Goal: Navigation & Orientation: Find specific page/section

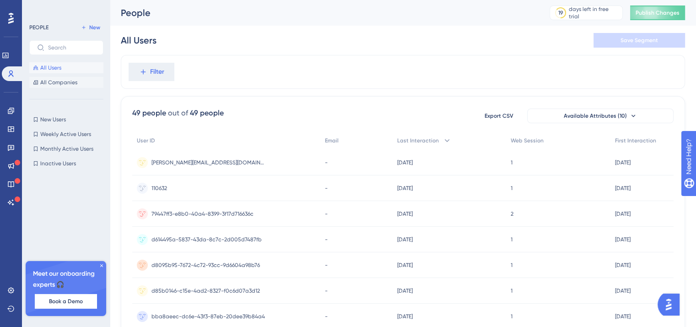
click at [80, 81] on button "All Companies" at bounding box center [66, 82] width 74 height 11
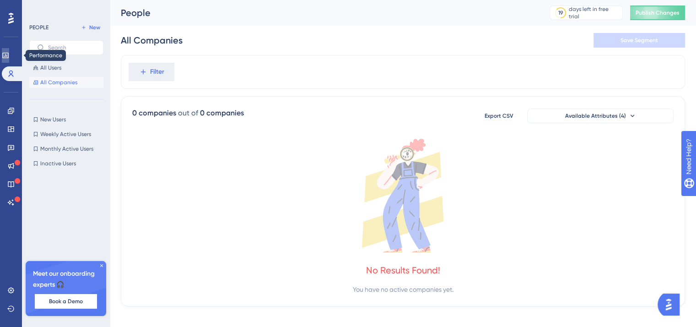
click at [9, 50] on link at bounding box center [5, 55] width 7 height 15
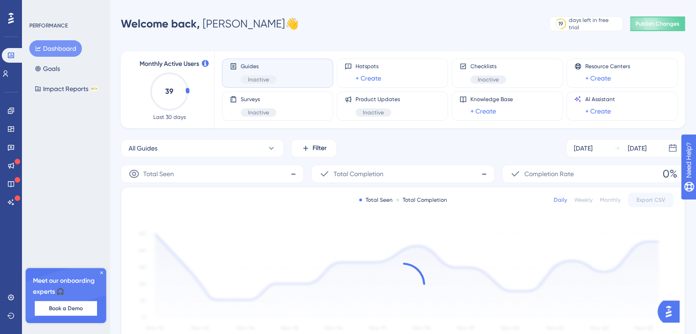
click at [12, 15] on icon at bounding box center [10, 18] width 5 height 12
